Goal: Transaction & Acquisition: Purchase product/service

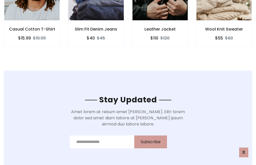
scroll to position [771, 0]
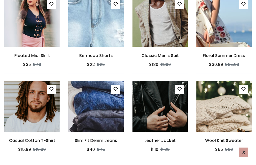
scroll to position [535, 0]
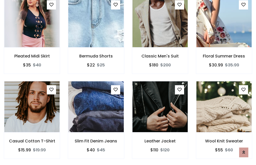
click at [128, 82] on div "Leather Jacket $110 $120" at bounding box center [160, 123] width 64 height 85
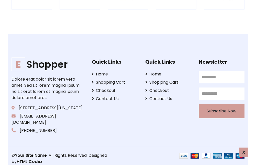
scroll to position [974, 0]
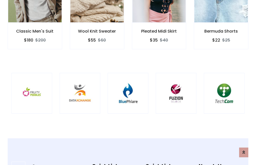
click at [128, 82] on img at bounding box center [128, 93] width 28 height 28
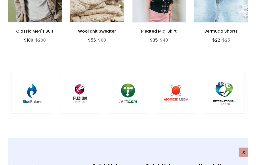
click at [128, 82] on img at bounding box center [128, 93] width 28 height 28
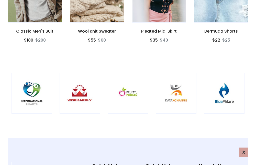
scroll to position [0, 0]
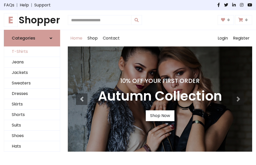
click at [32, 52] on link "T-Shirts" at bounding box center [32, 51] width 56 height 10
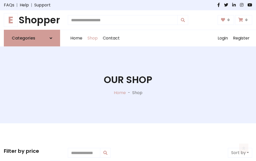
scroll to position [205, 0]
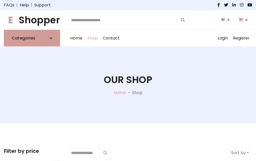
click at [32, 20] on h1 "E Shopper" at bounding box center [32, 19] width 56 height 11
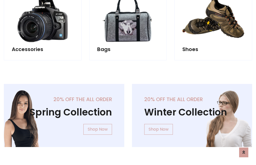
scroll to position [497, 0]
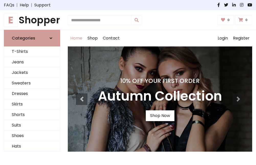
scroll to position [168, 0]
